Goal: Task Accomplishment & Management: Complete application form

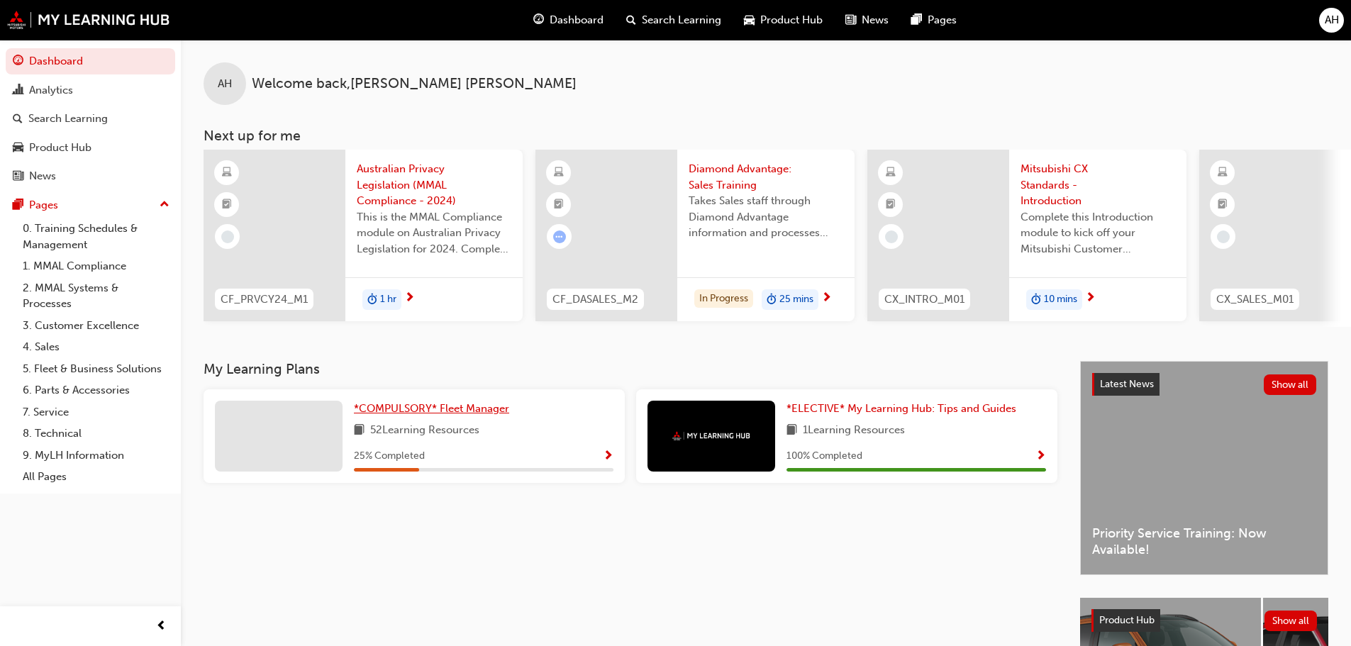
click at [406, 413] on span "*COMPULSORY* Fleet Manager" at bounding box center [431, 408] width 155 height 13
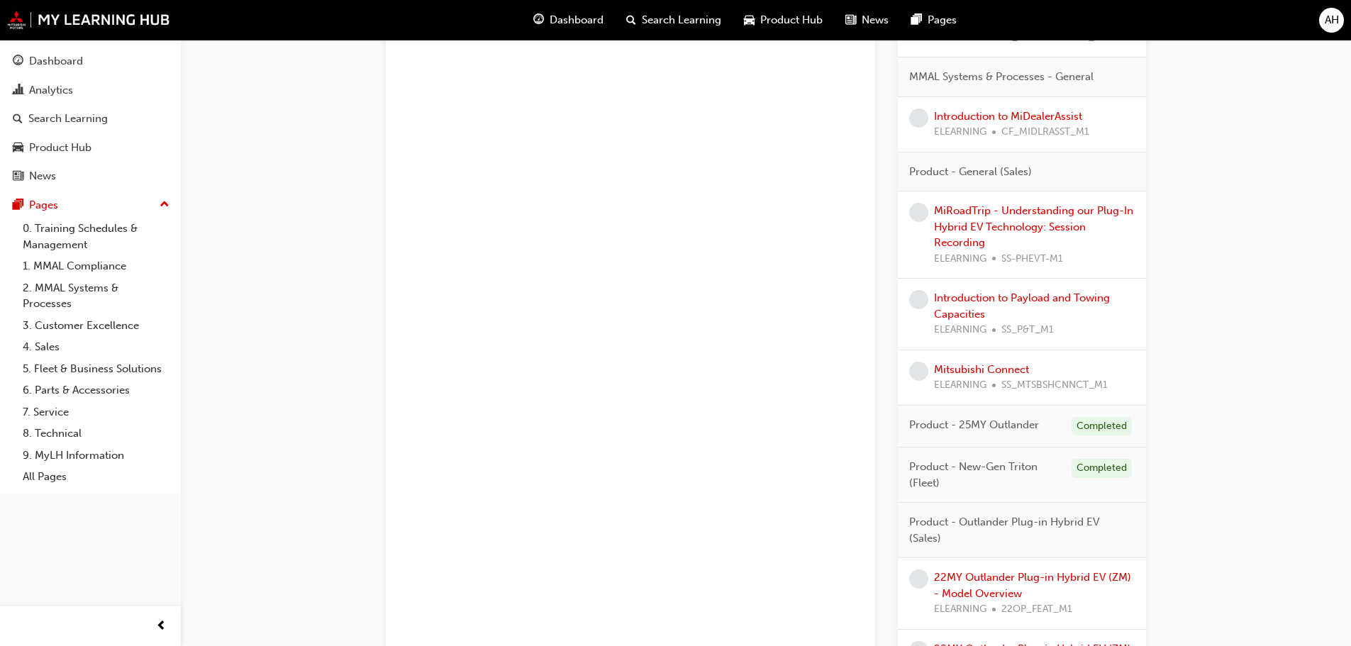
scroll to position [2550, 0]
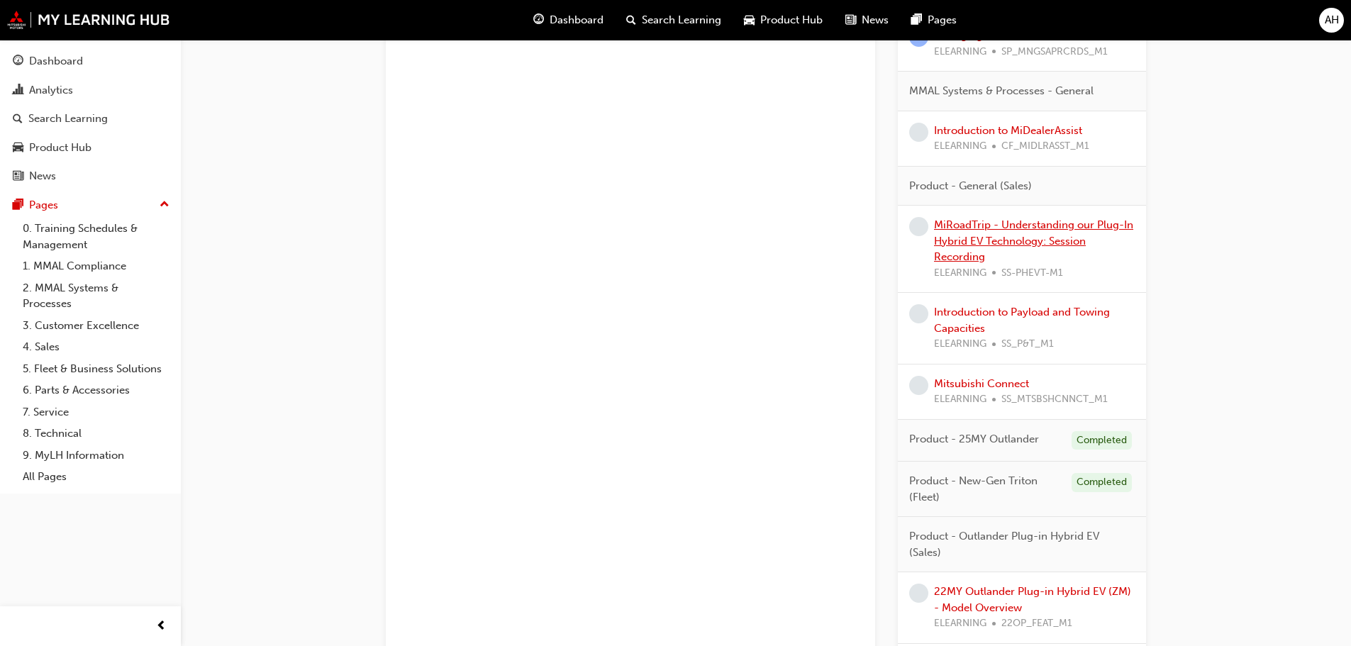
click at [1021, 243] on link "MiRoadTrip - Understanding our Plug-In Hybrid EV Technology: Session Recording" at bounding box center [1033, 240] width 199 height 45
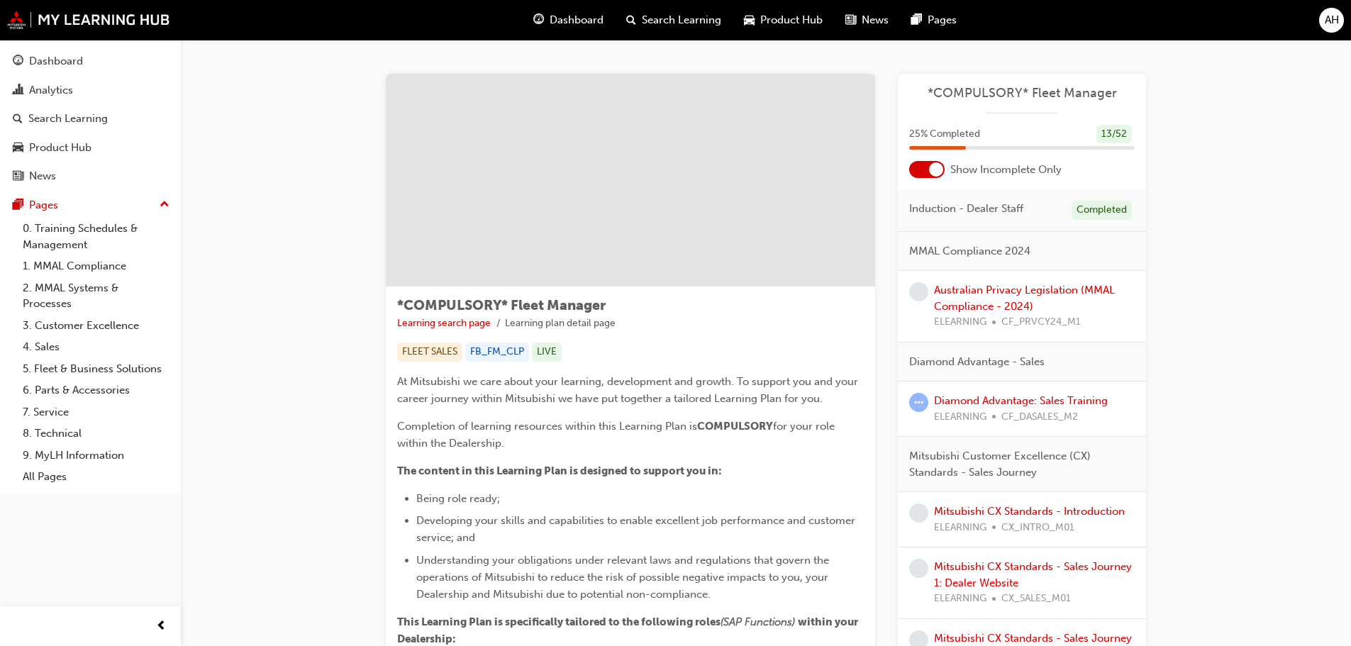
click at [975, 299] on div "Australian Privacy Legislation (MMAL Compliance - 2024) ELEARNING CF_PRVCY24_M1" at bounding box center [1034, 306] width 201 height 48
click at [981, 291] on link "Australian Privacy Legislation (MMAL Compliance - 2024)" at bounding box center [1024, 298] width 181 height 29
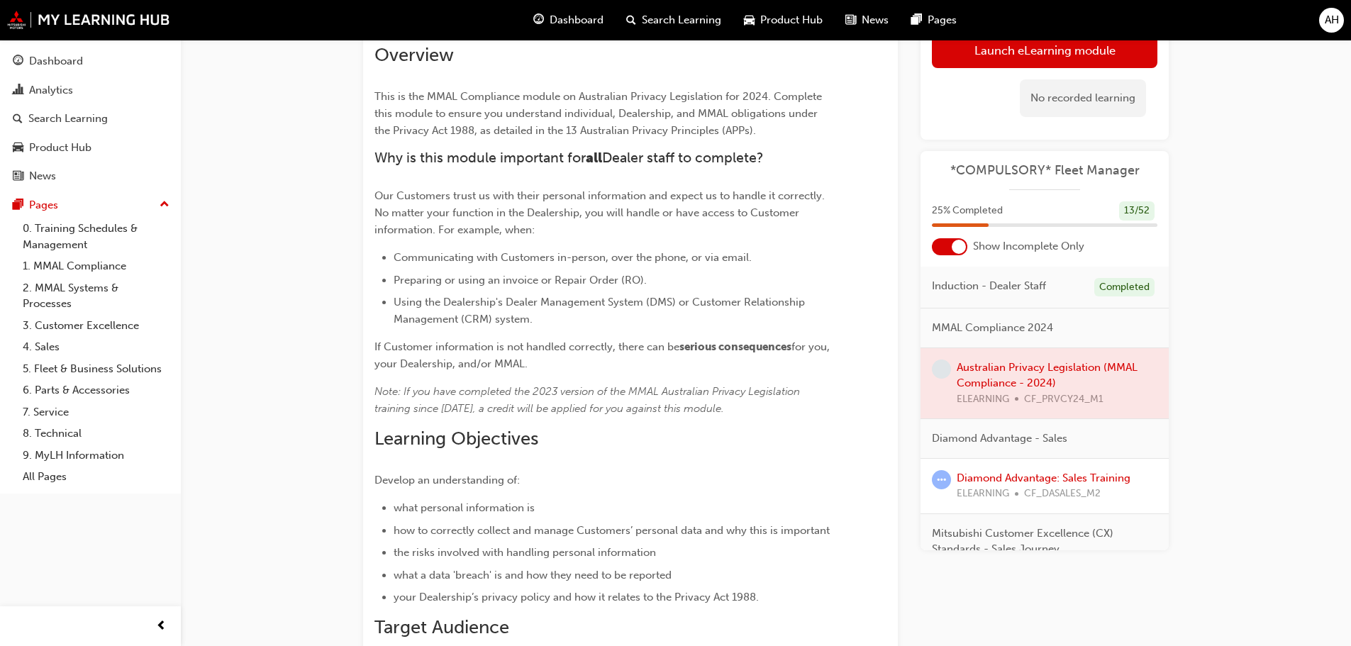
scroll to position [71, 0]
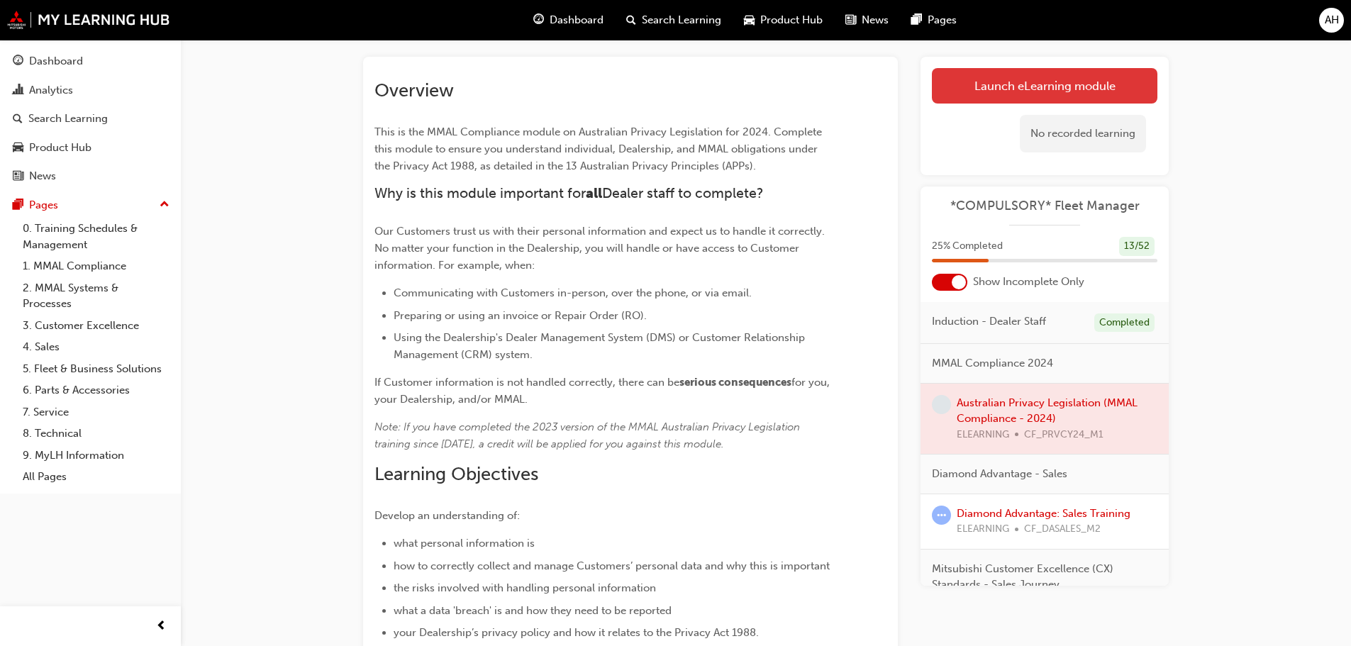
click at [1006, 87] on link "Launch eLearning module" at bounding box center [1045, 85] width 226 height 35
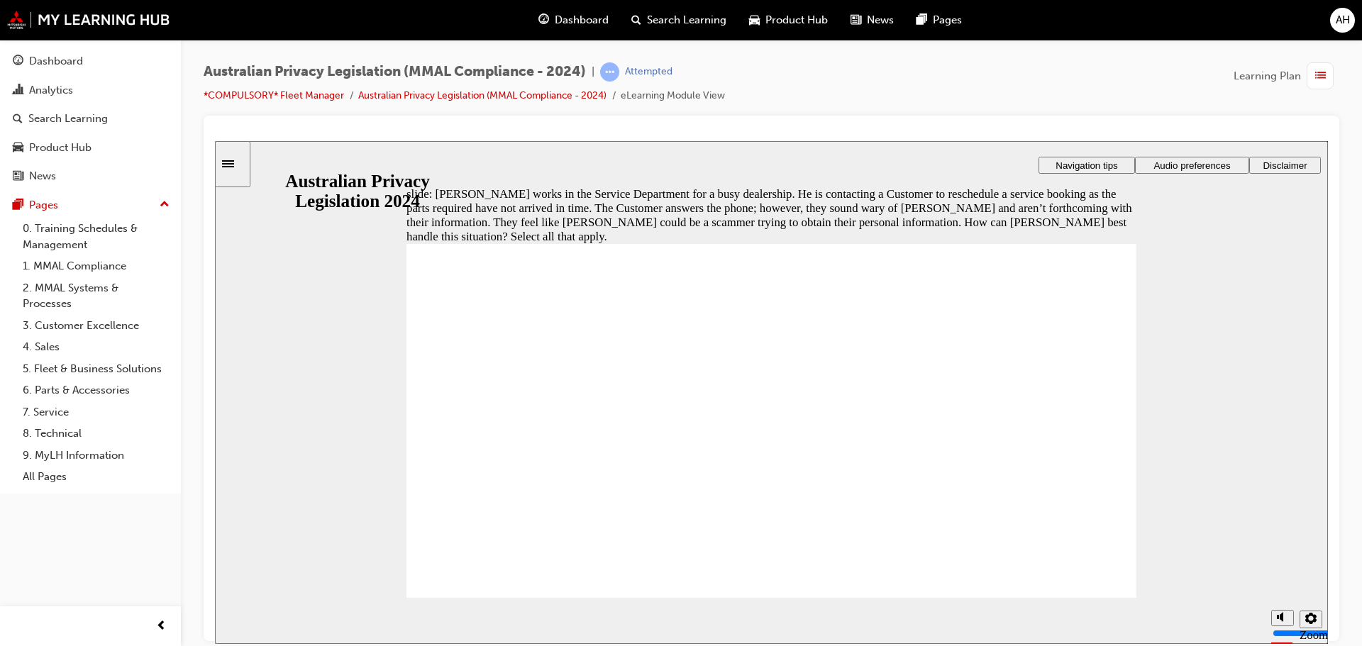
checkbox input "true"
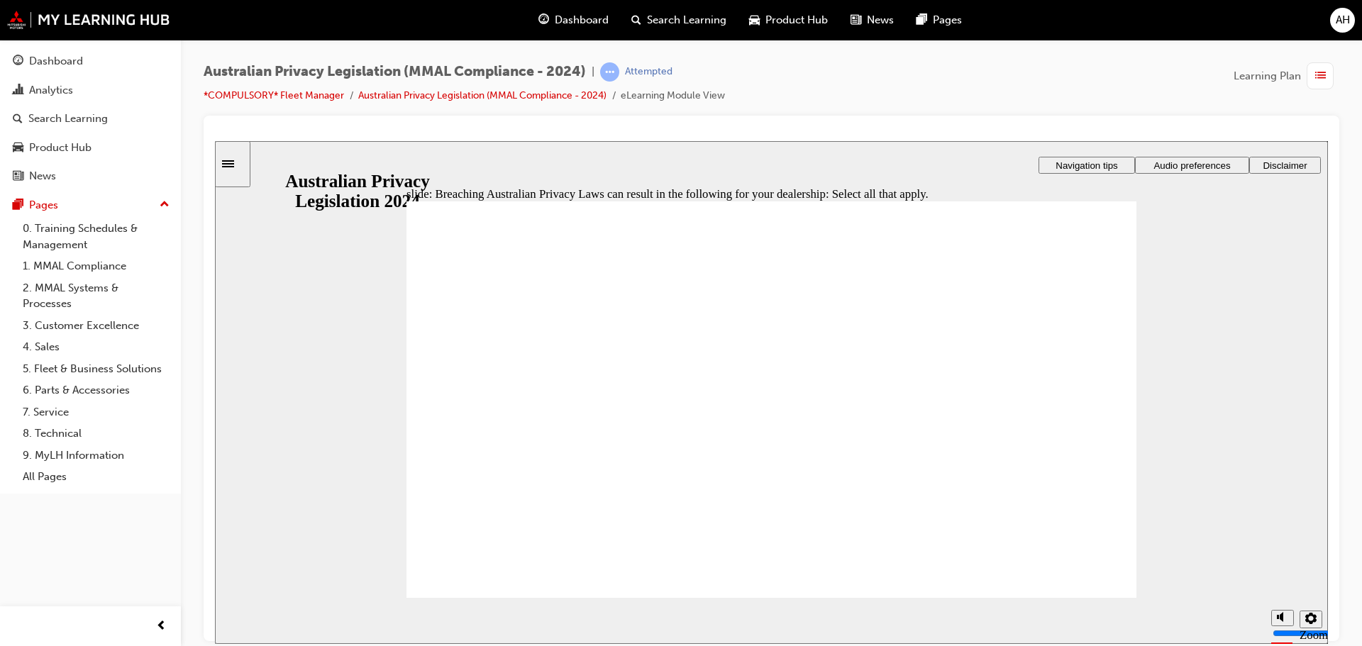
checkbox input "true"
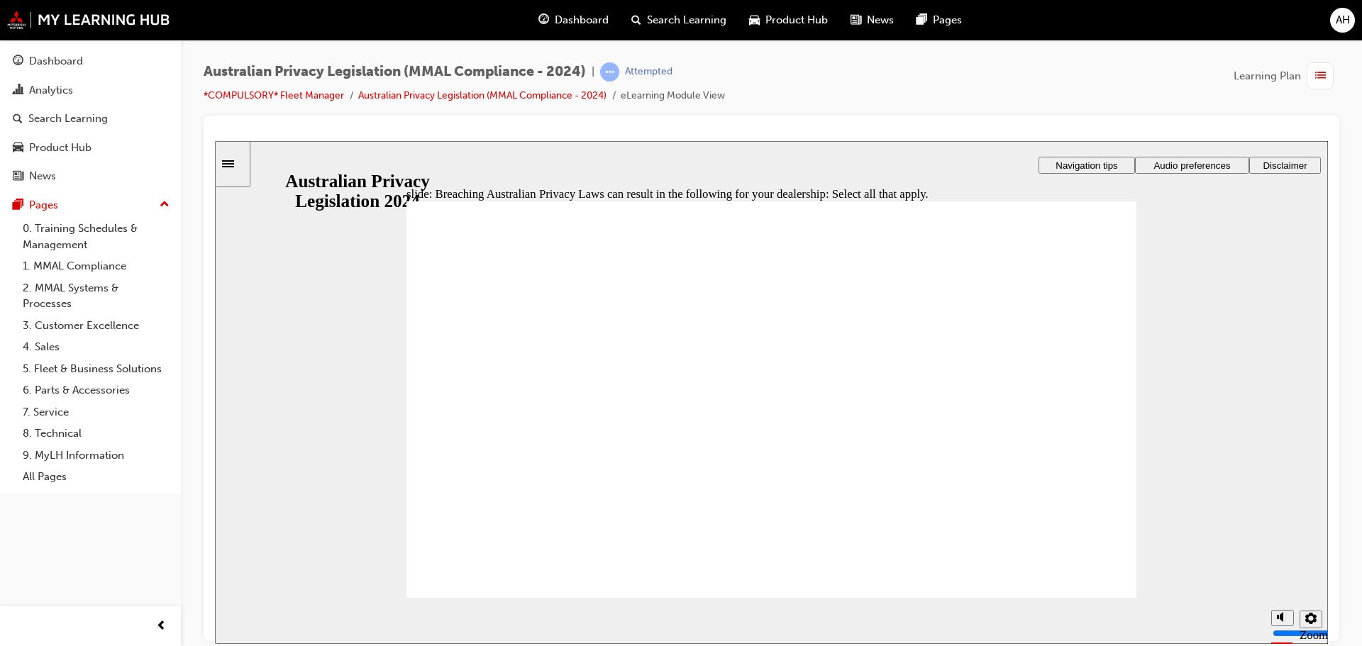
checkbox input "true"
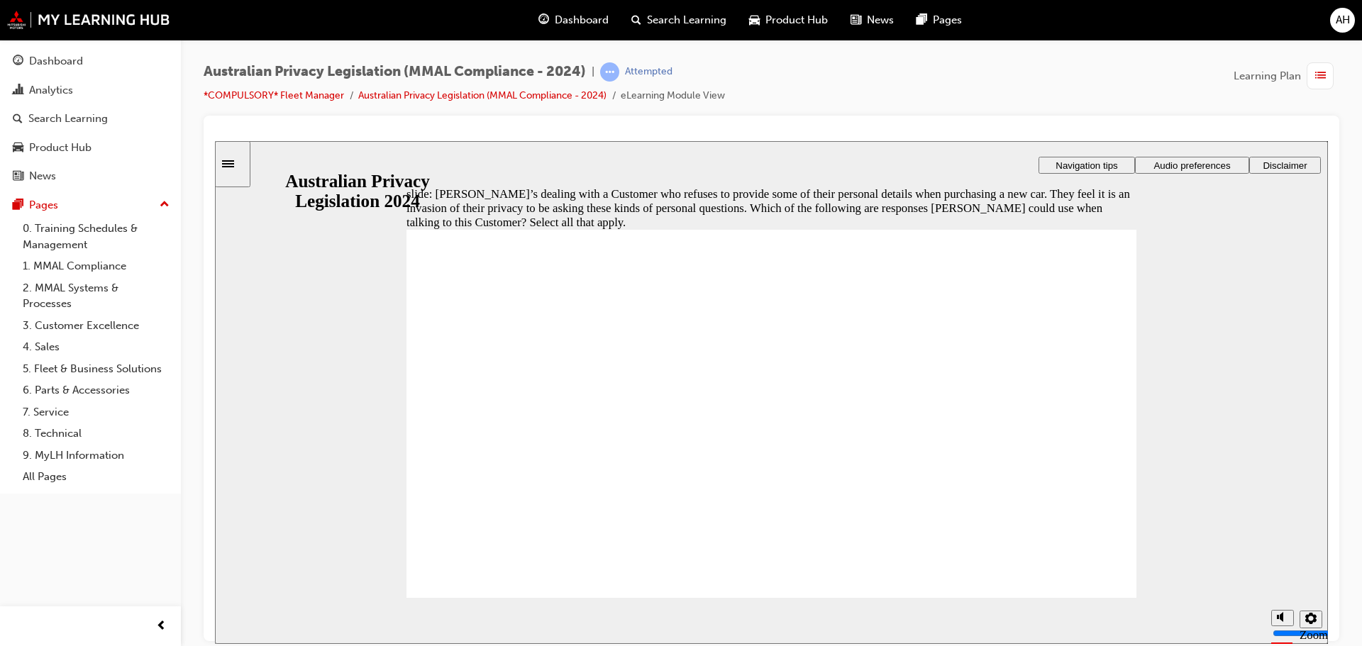
checkbox input "true"
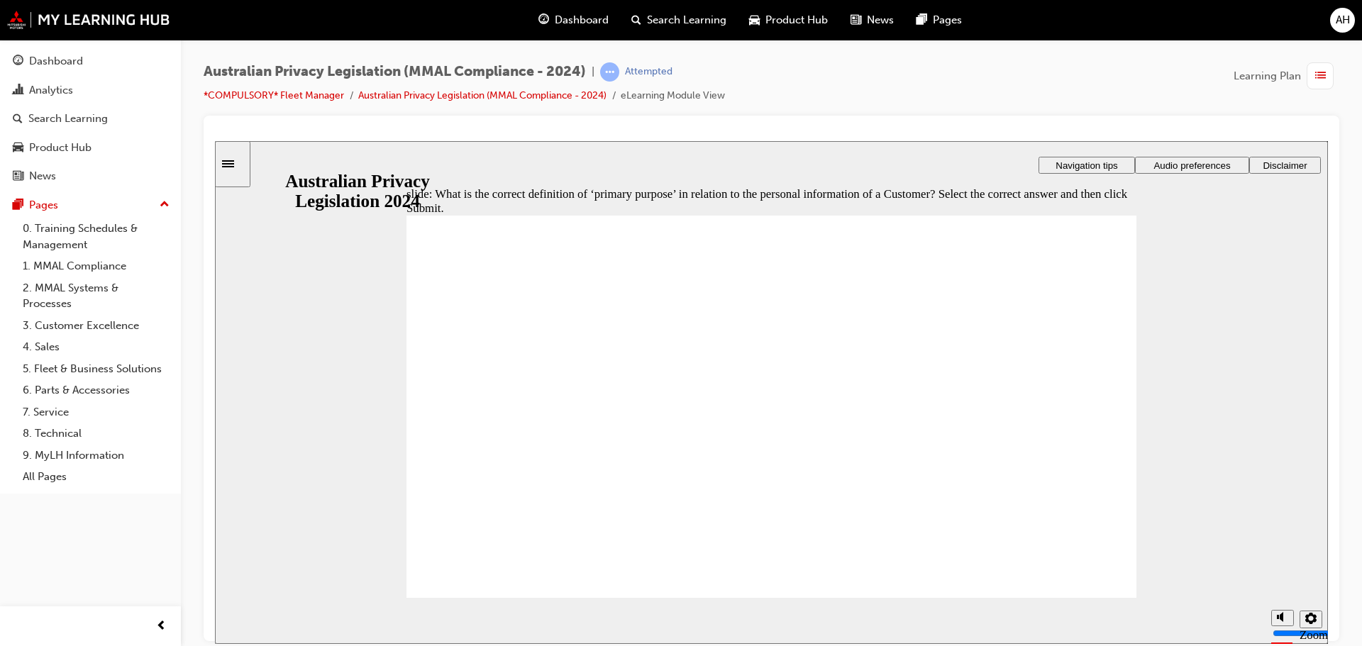
drag, startPoint x: 942, startPoint y: 280, endPoint x: 797, endPoint y: 282, distance: 144.7
radio input "true"
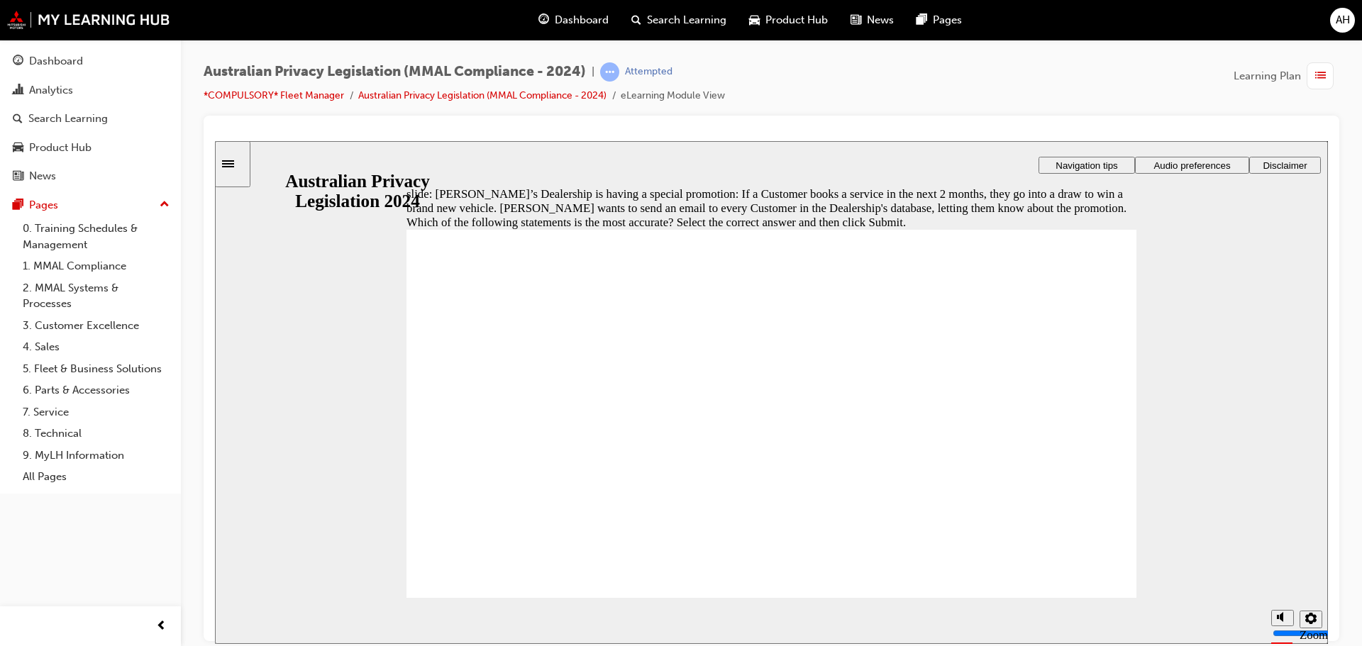
radio input "true"
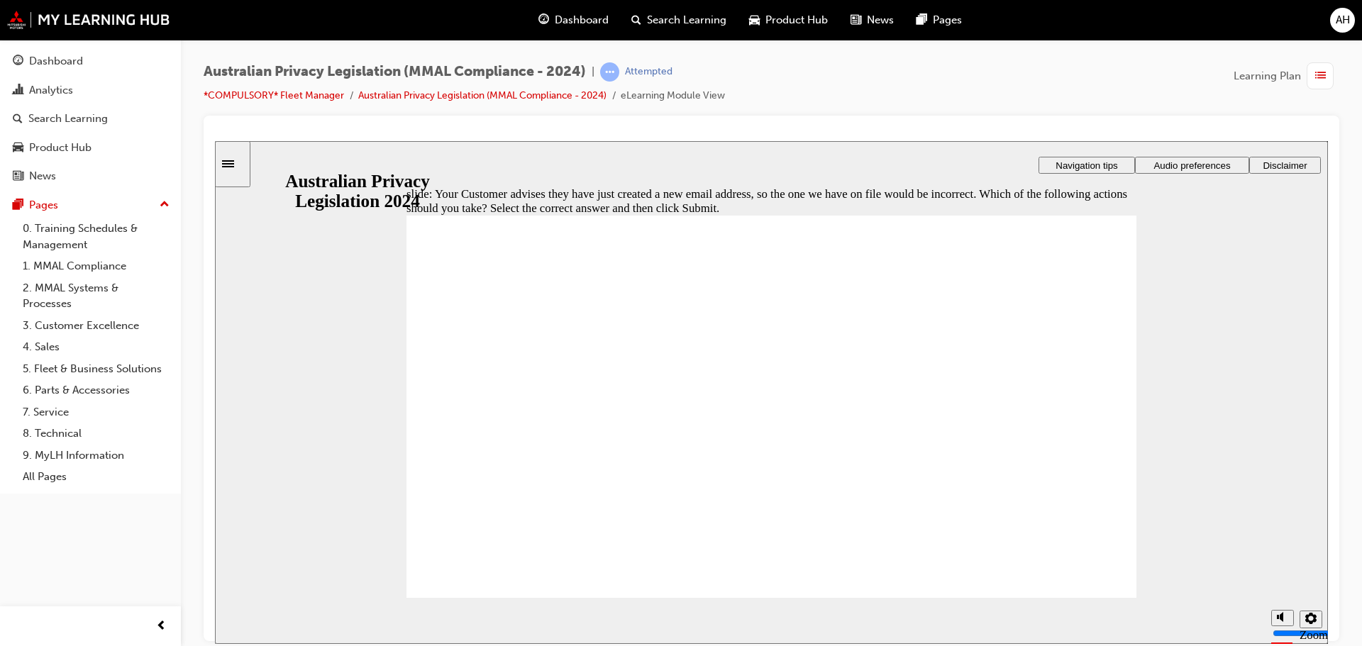
radio input "true"
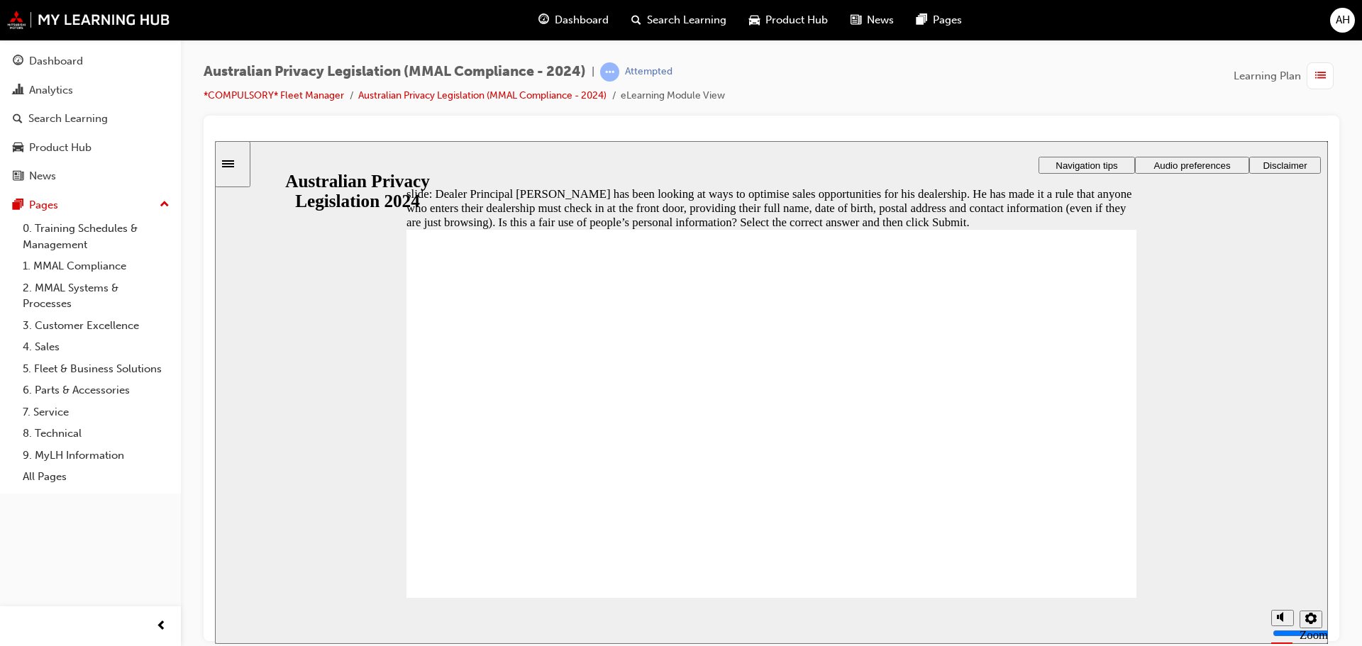
radio input "true"
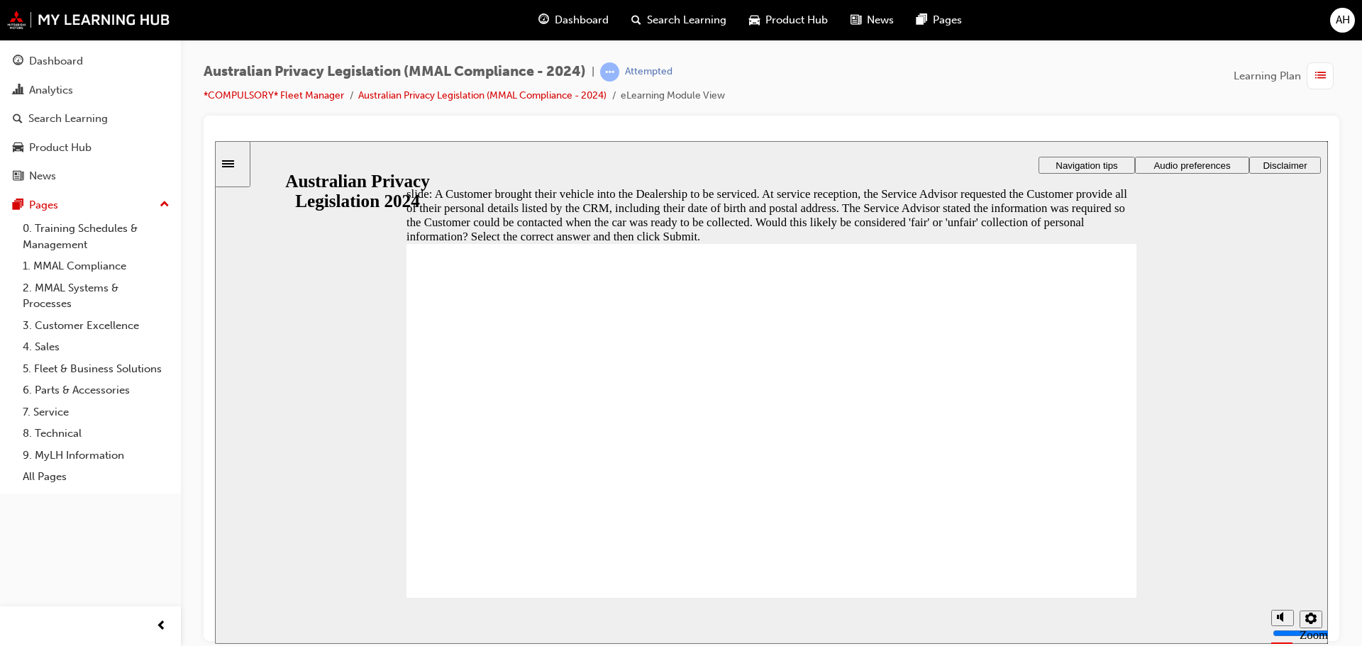
radio input "true"
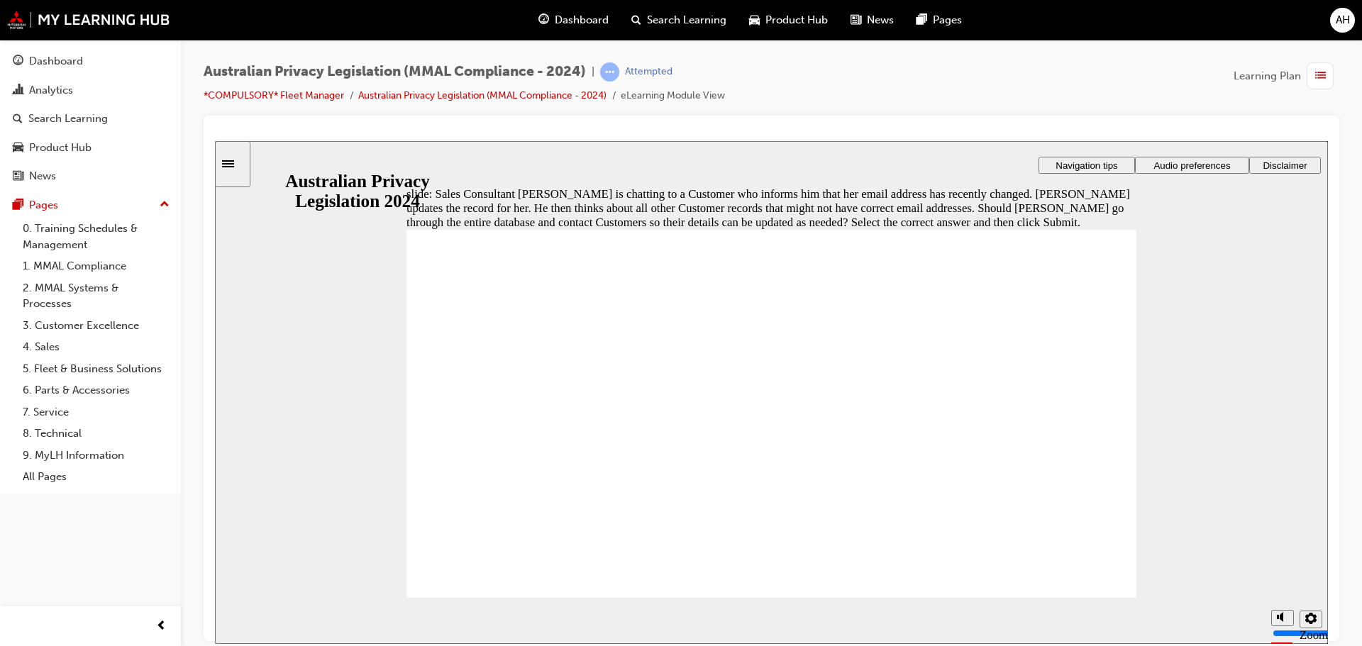
radio input "true"
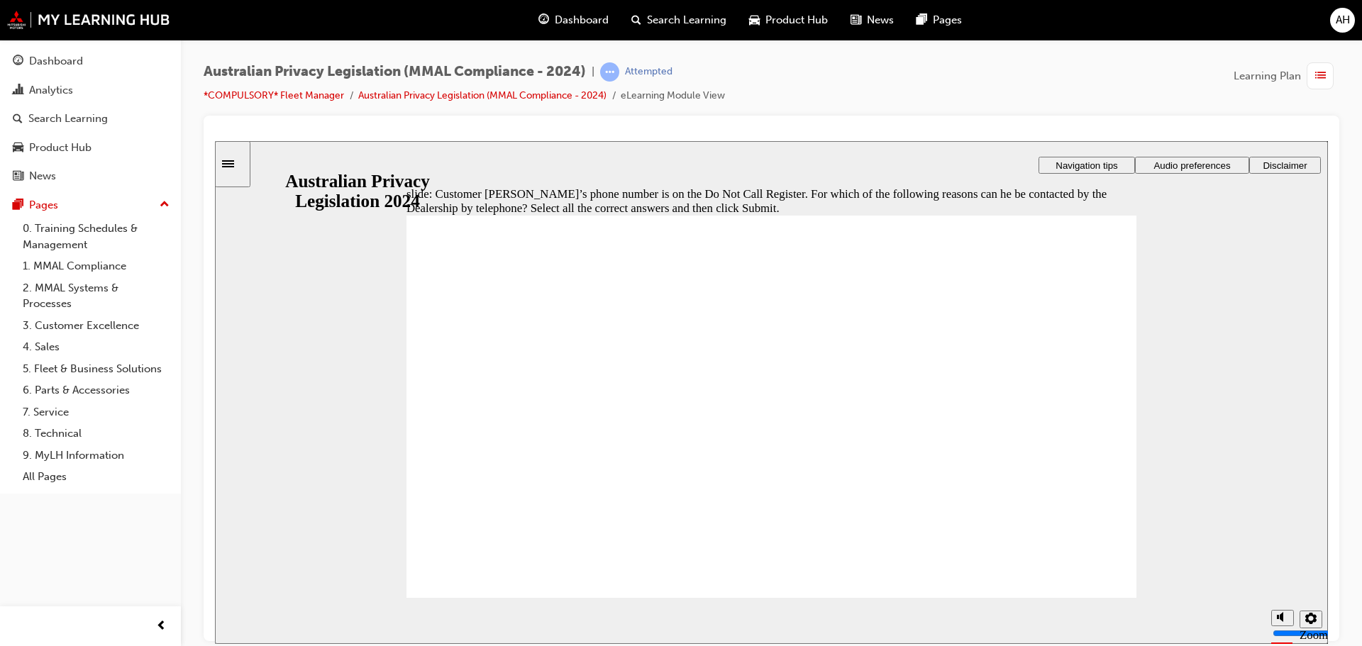
checkbox input "true"
radio input "true"
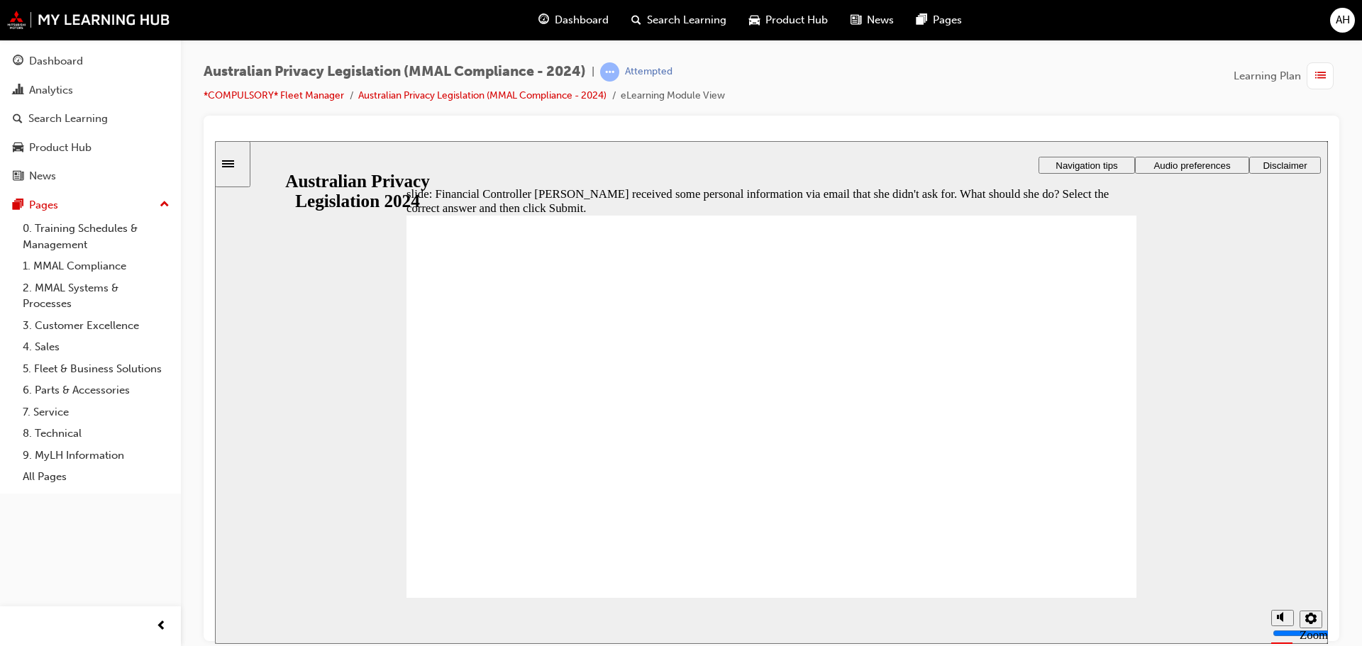
radio input "true"
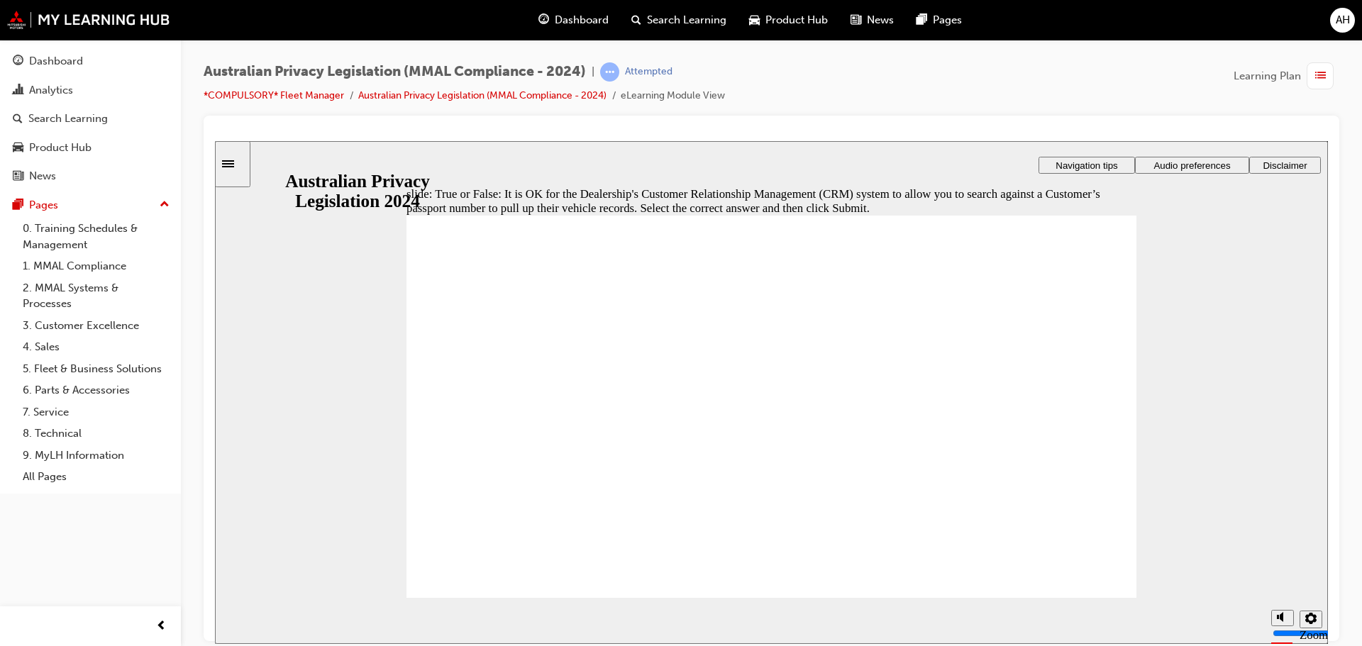
radio input "true"
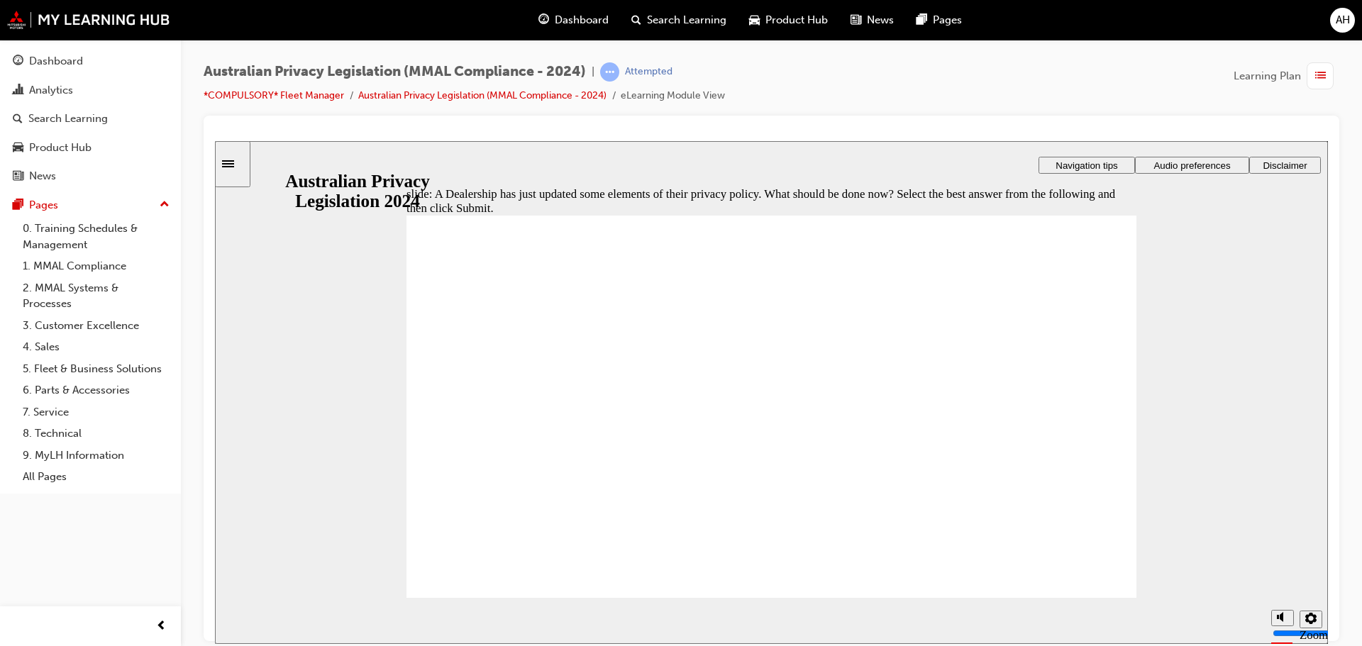
radio input "true"
drag, startPoint x: 460, startPoint y: 551, endPoint x: 466, endPoint y: 561, distance: 11.8
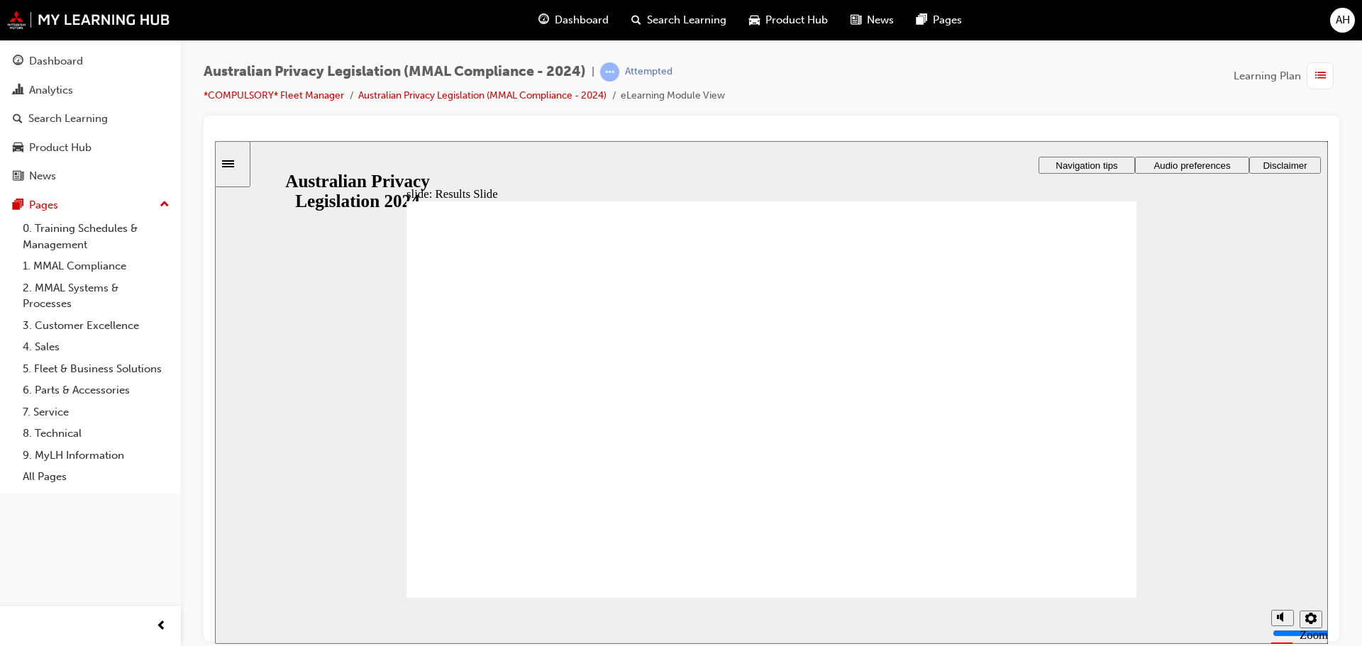
click at [1076, 576] on div "Rectangle 1 Rectangle 1 Rectangle 3 Question 15 of 15 Fleet Consultant [PERSON_…" at bounding box center [771, 406] width 730 height 411
checkbox input "true"
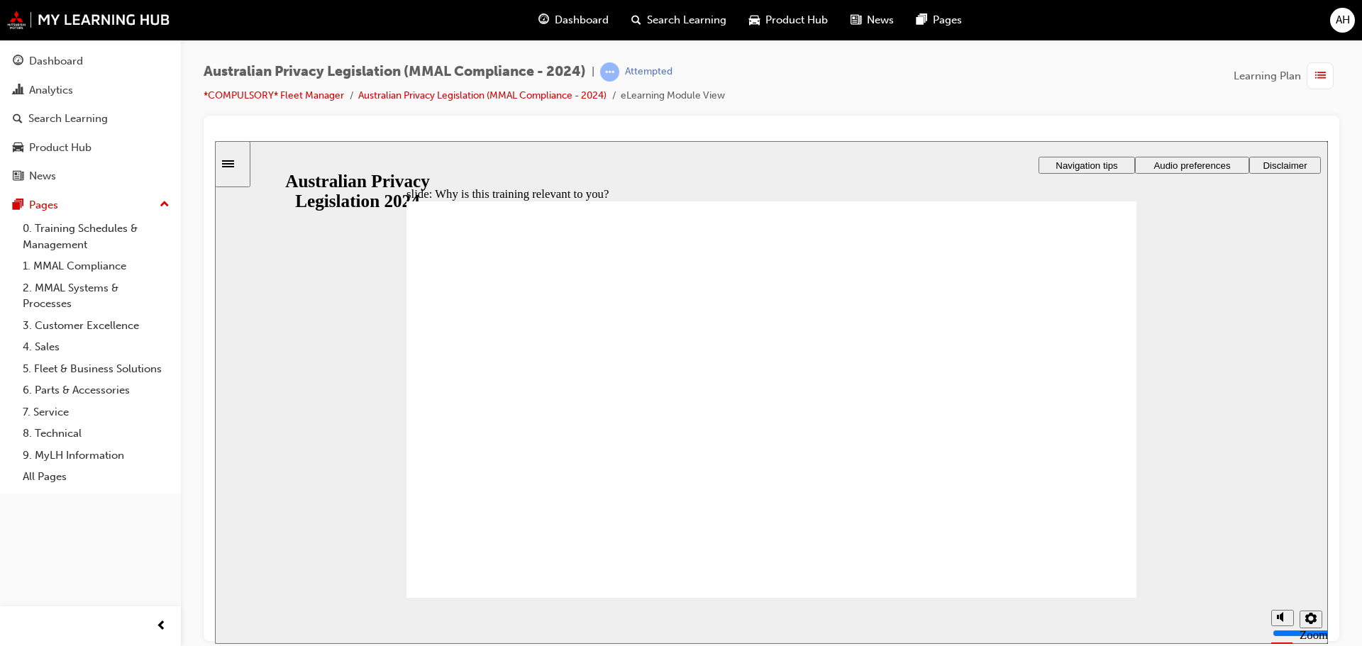
checkbox input "true"
drag, startPoint x: 474, startPoint y: 562, endPoint x: 482, endPoint y: 557, distance: 9.2
